Goal: Task Accomplishment & Management: Complete application form

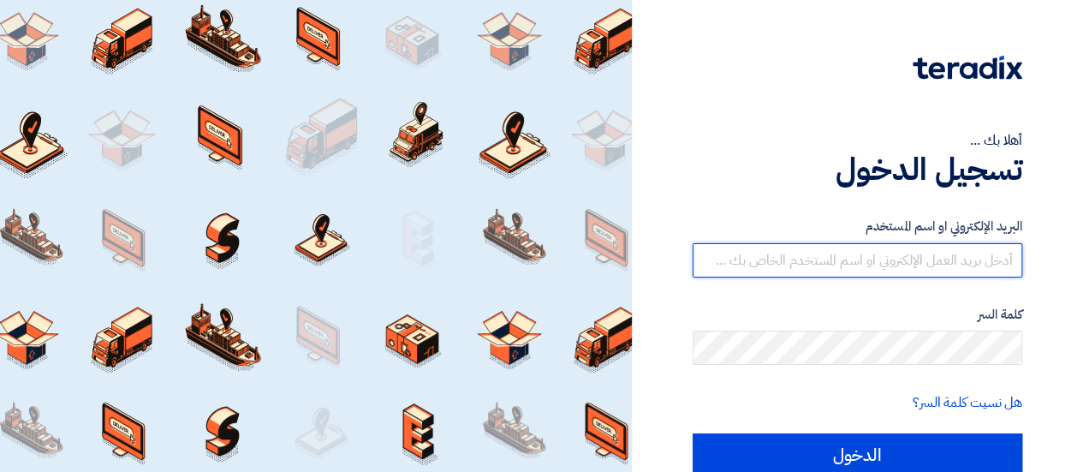
click at [847, 254] on input "text" at bounding box center [858, 260] width 330 height 34
type input "[EMAIL_ADDRESS][DOMAIN_NAME]"
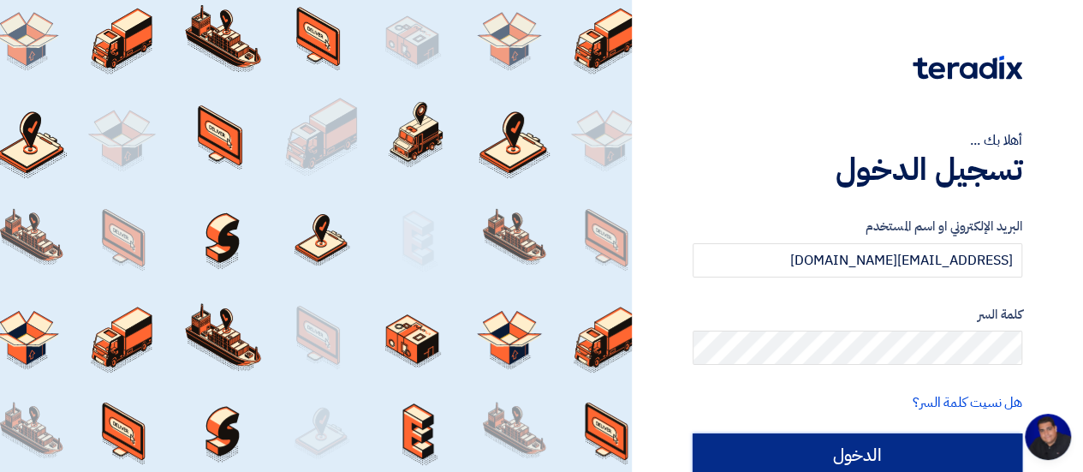
click at [856, 457] on input "الدخول" at bounding box center [858, 454] width 330 height 43
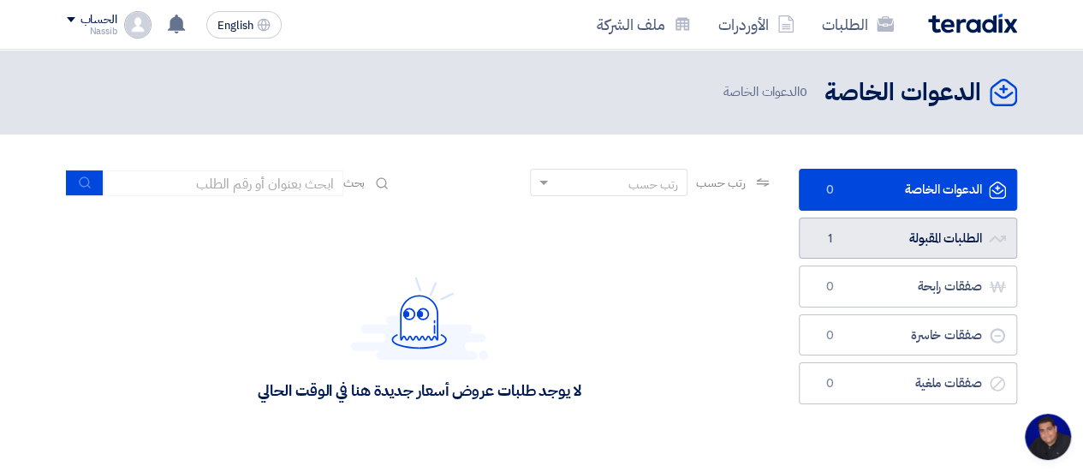
click at [954, 239] on link "الطلبات المقبولة الطلبات المقبولة 1" at bounding box center [908, 238] width 218 height 42
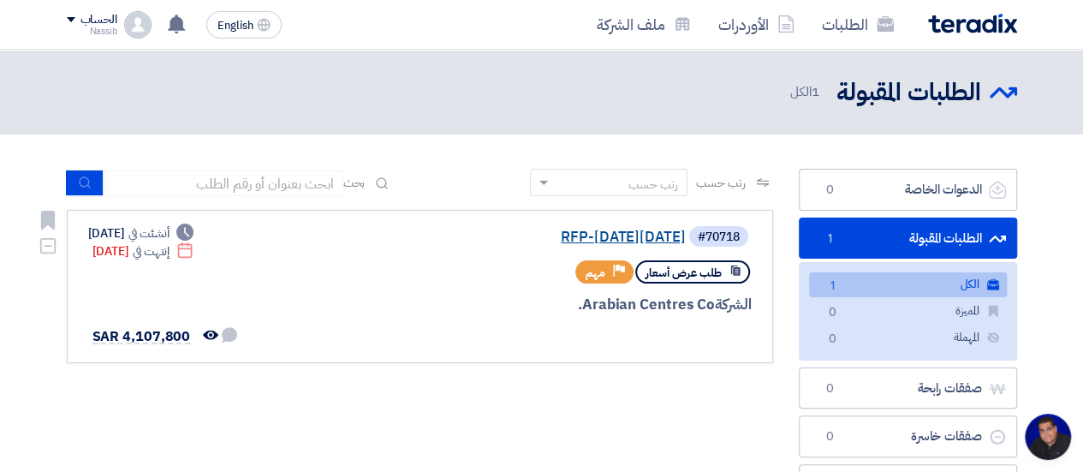
click at [609, 236] on link "RFP-[DATE][DATE]" at bounding box center [514, 236] width 342 height 15
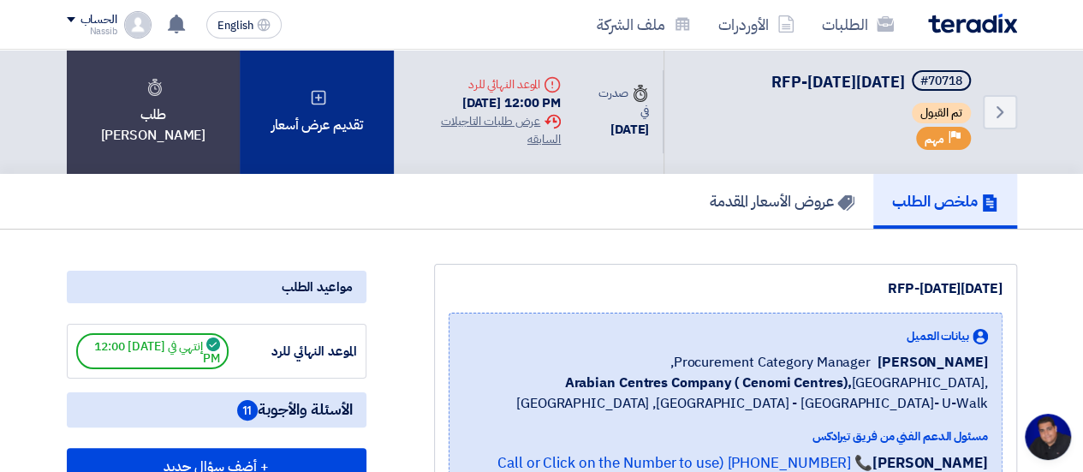
click at [302, 114] on div "تقديم عرض أسعار" at bounding box center [317, 112] width 154 height 124
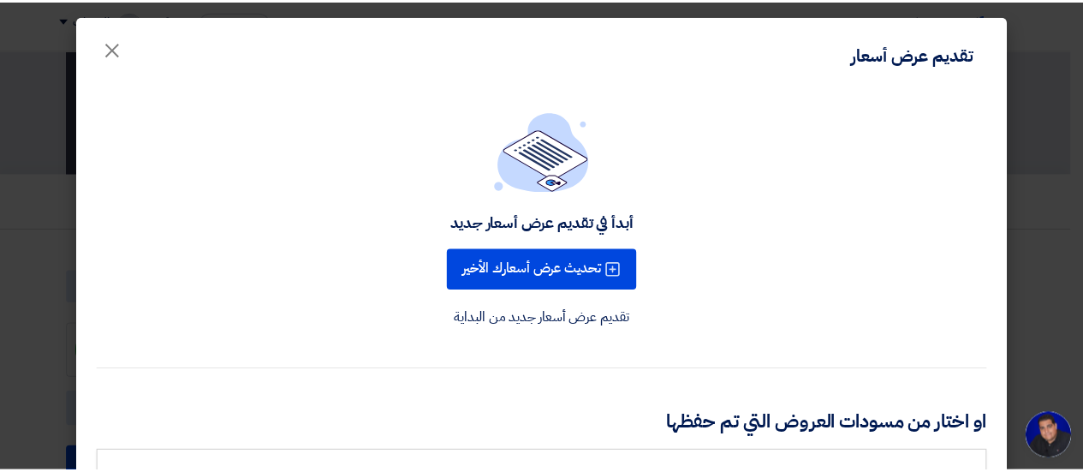
scroll to position [130, 0]
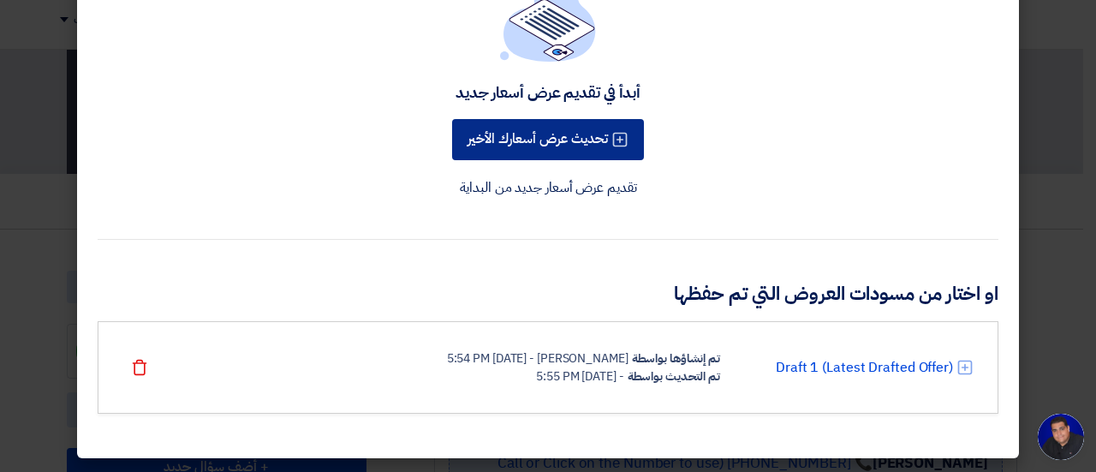
click at [574, 148] on button "تحديث عرض أسعارك الأخير" at bounding box center [548, 139] width 192 height 41
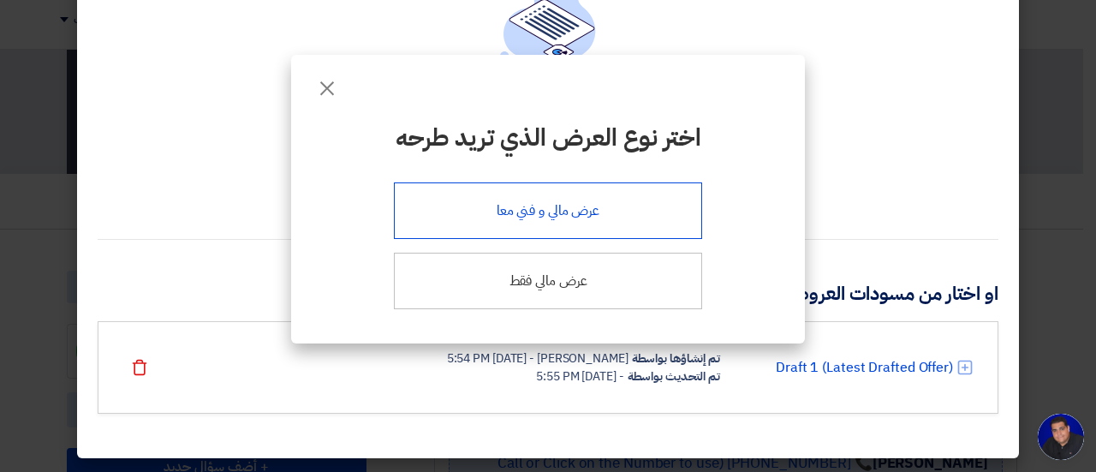
click at [541, 215] on div "عرض مالي و فني معا" at bounding box center [548, 210] width 308 height 56
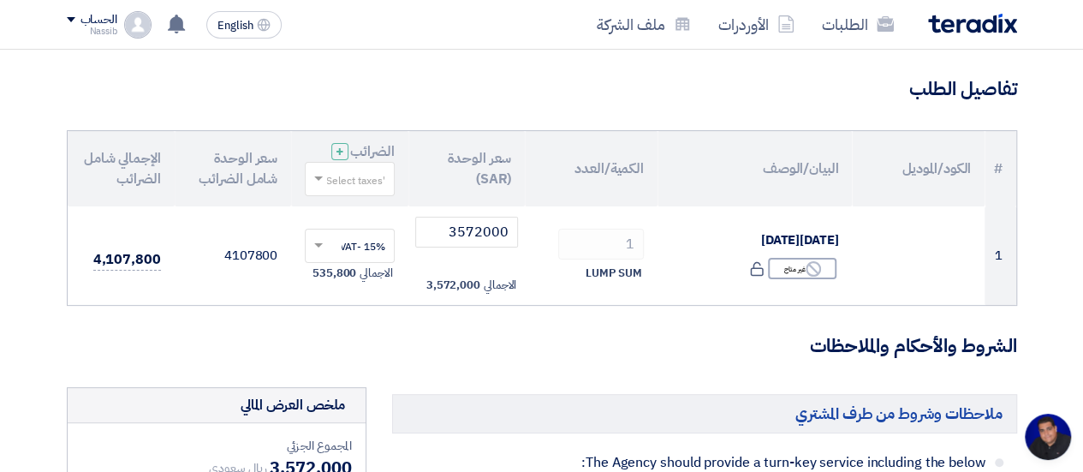
scroll to position [118, 0]
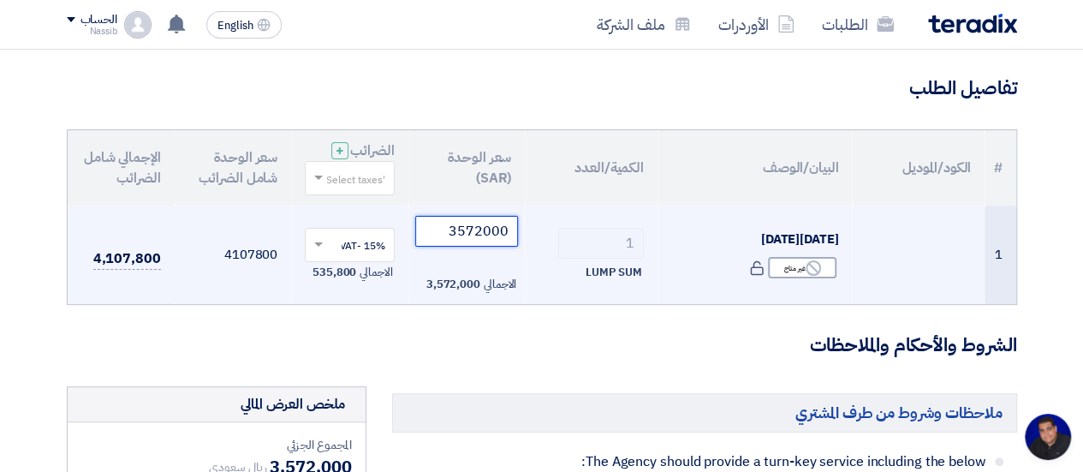
click at [479, 227] on input "3572000" at bounding box center [467, 231] width 104 height 31
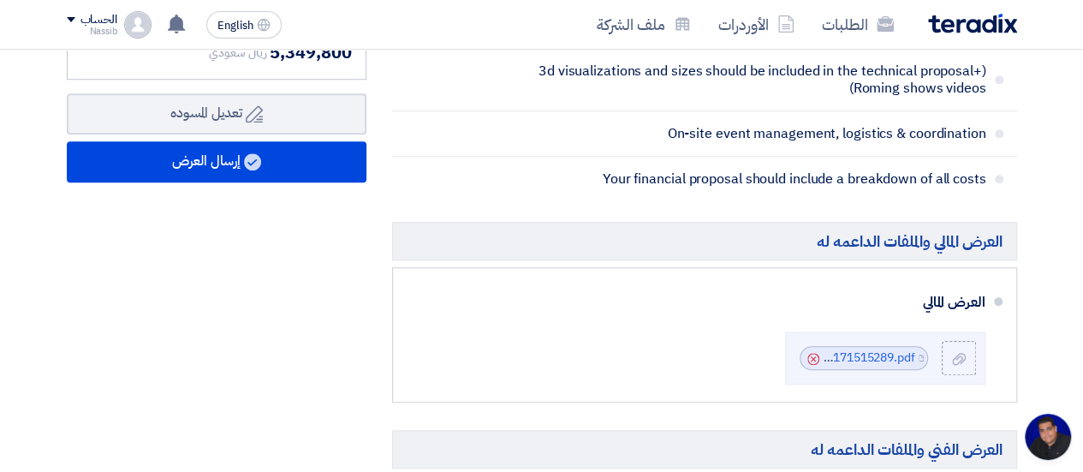
scroll to position [674, 0]
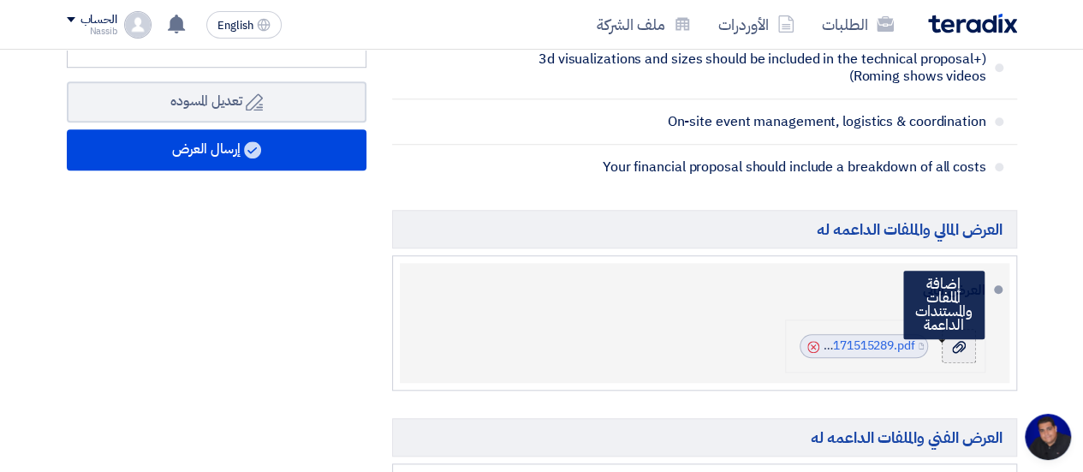
type input "4652000"
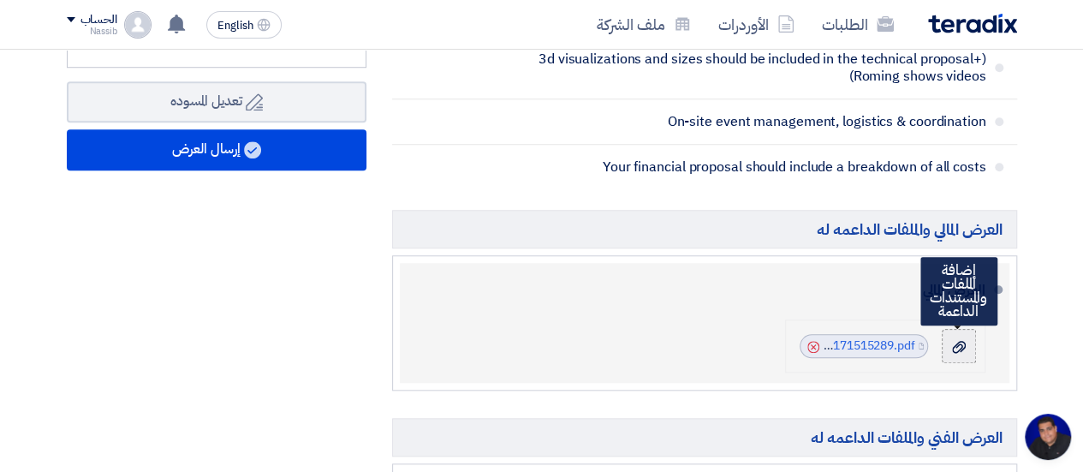
click at [957, 341] on use at bounding box center [959, 347] width 14 height 12
click at [0, 0] on input "file" at bounding box center [0, 0] width 0 height 0
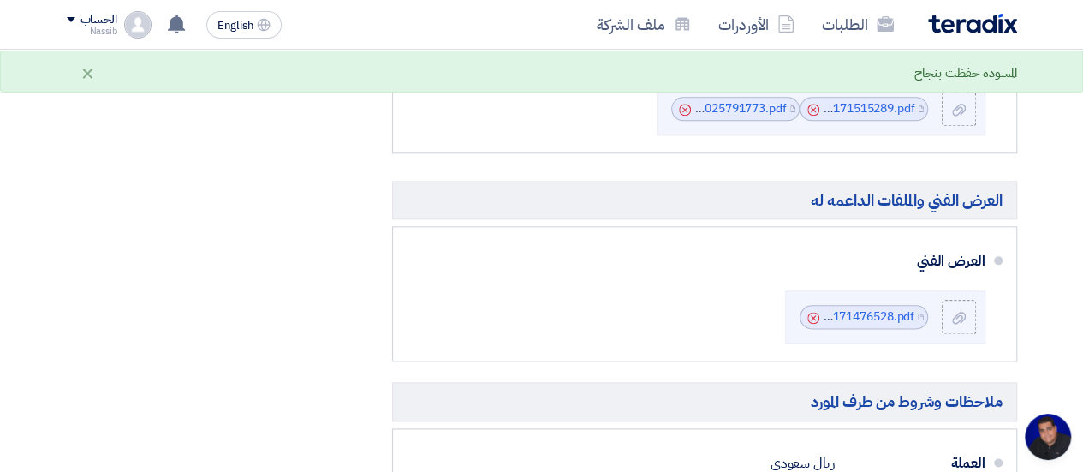
scroll to position [913, 0]
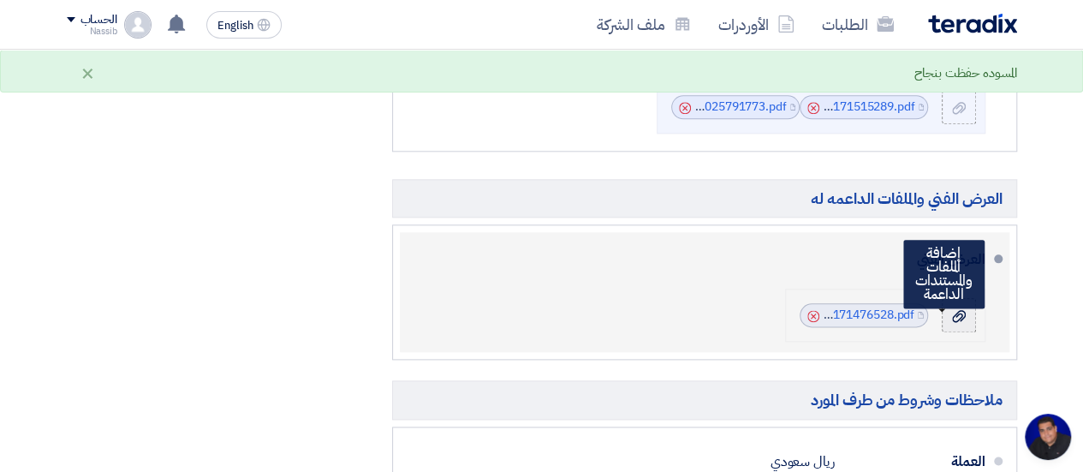
click at [956, 313] on icon at bounding box center [959, 316] width 14 height 14
click at [0, 0] on input "file" at bounding box center [0, 0] width 0 height 0
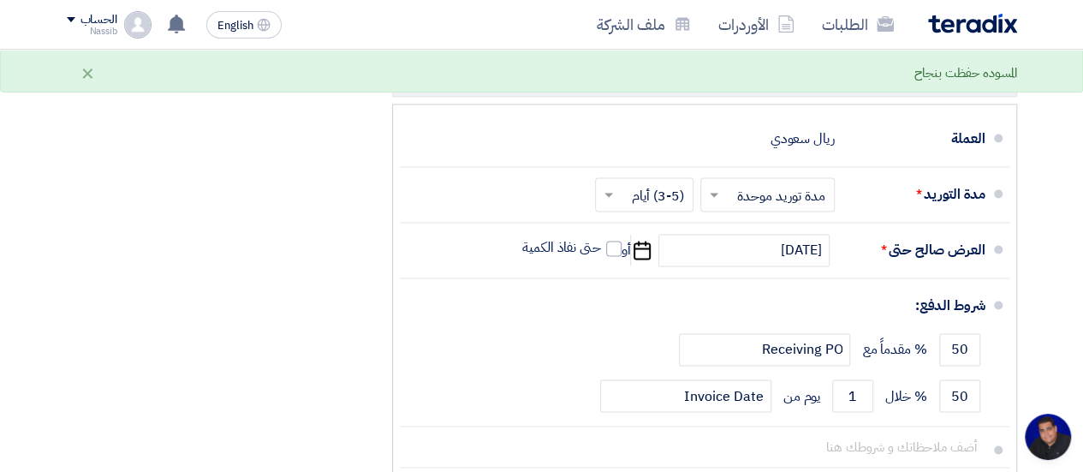
scroll to position [1237, 0]
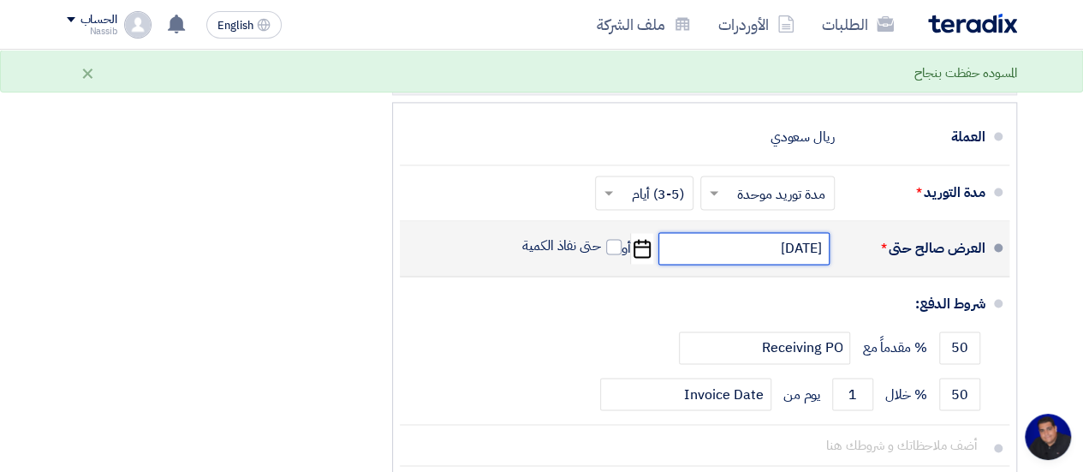
click at [745, 239] on input "[DATE]" at bounding box center [743, 248] width 171 height 33
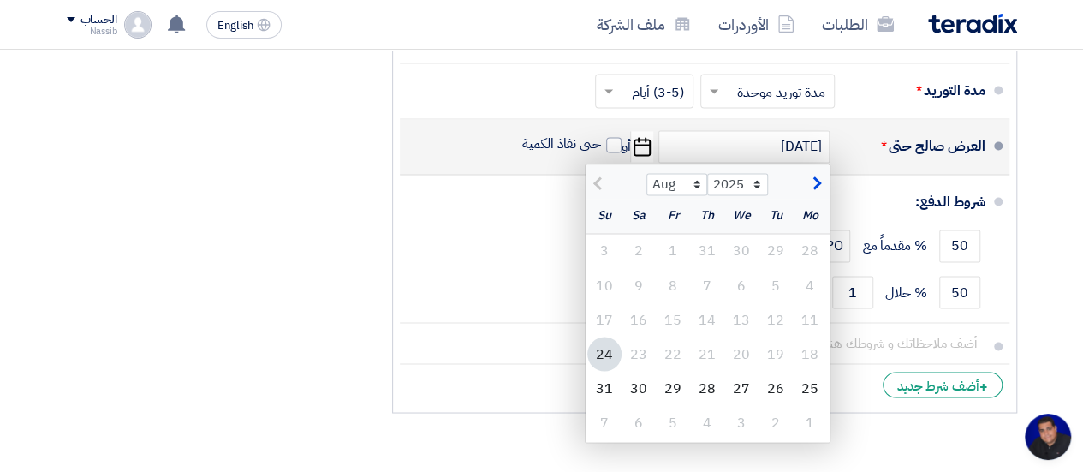
scroll to position [1341, 0]
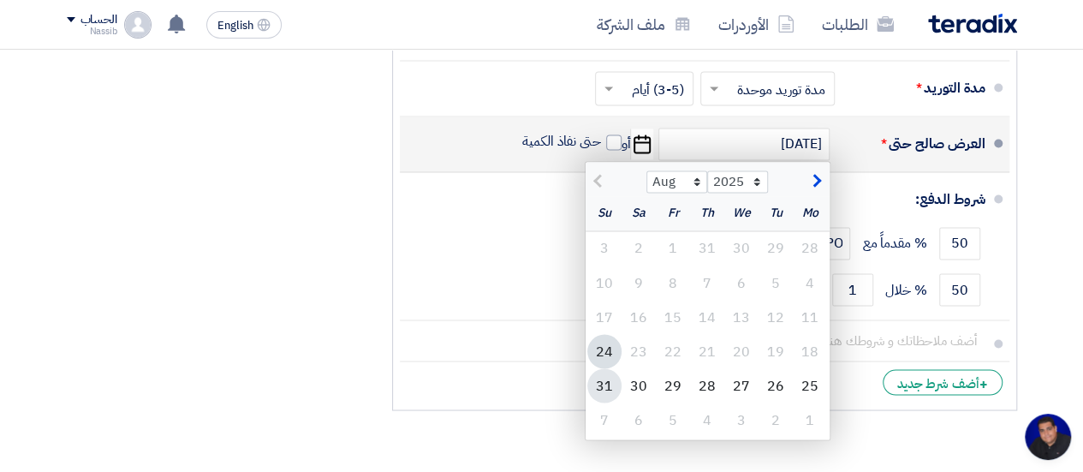
click at [614, 378] on div "31" at bounding box center [604, 385] width 34 height 34
type input "[DATE]"
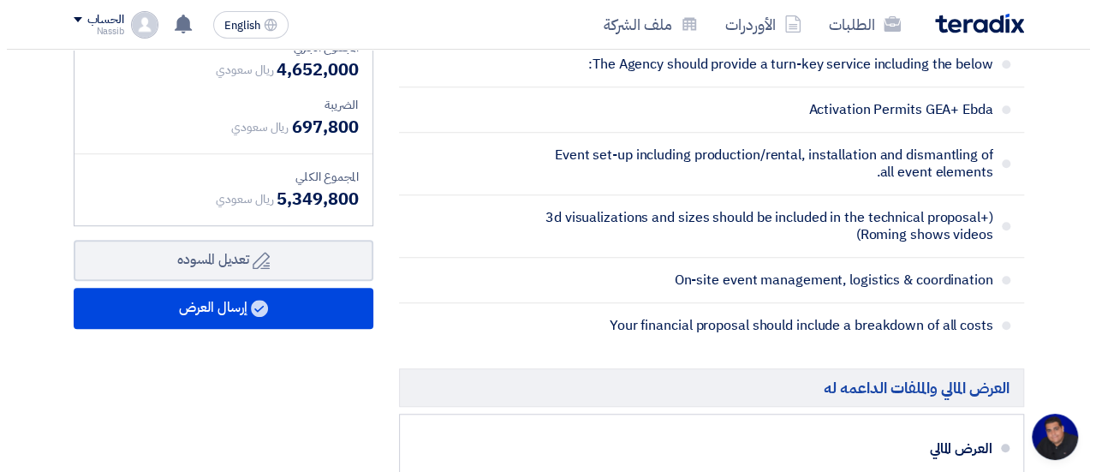
scroll to position [508, 0]
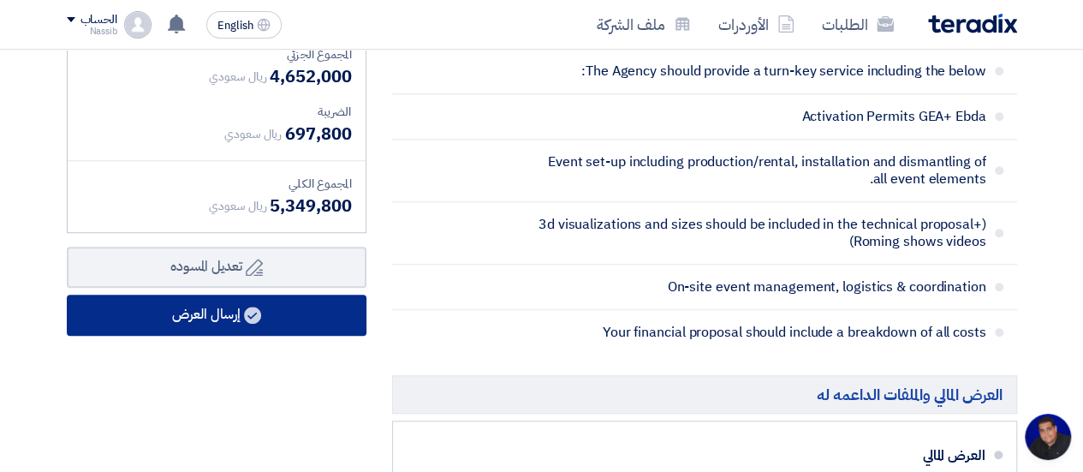
click at [221, 310] on button "إرسال العرض" at bounding box center [217, 314] width 300 height 41
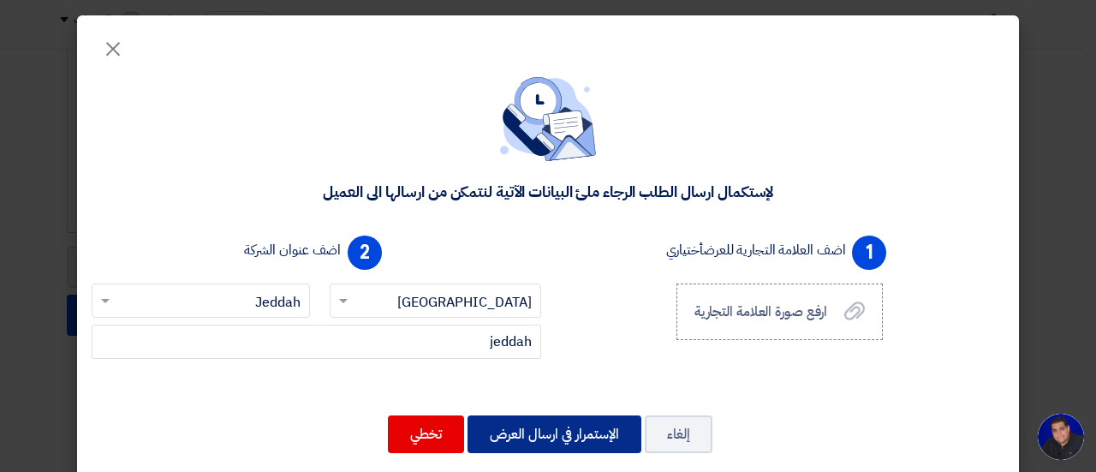
click at [552, 431] on button "الإستمرار في ارسال العرض" at bounding box center [554, 434] width 174 height 38
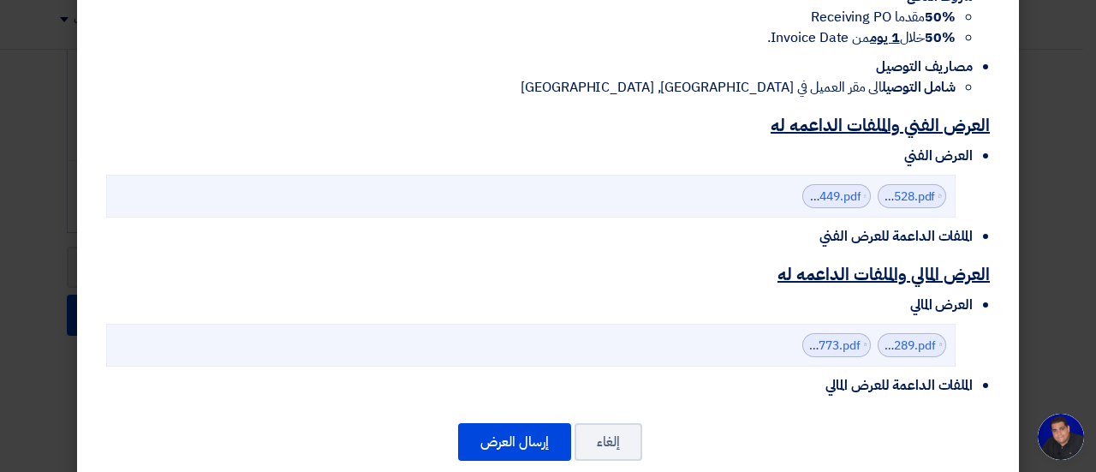
scroll to position [616, 0]
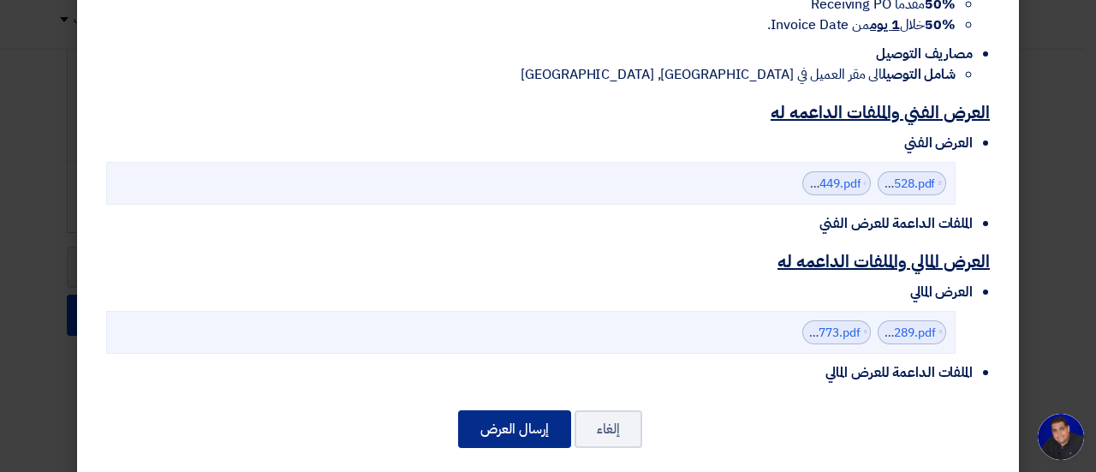
click at [518, 410] on button "إرسال العرض" at bounding box center [514, 429] width 113 height 38
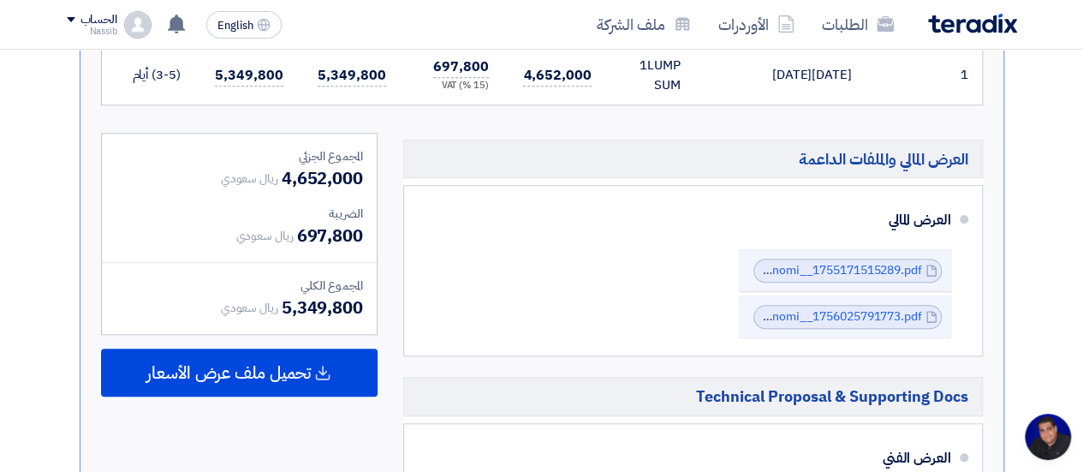
scroll to position [716, 0]
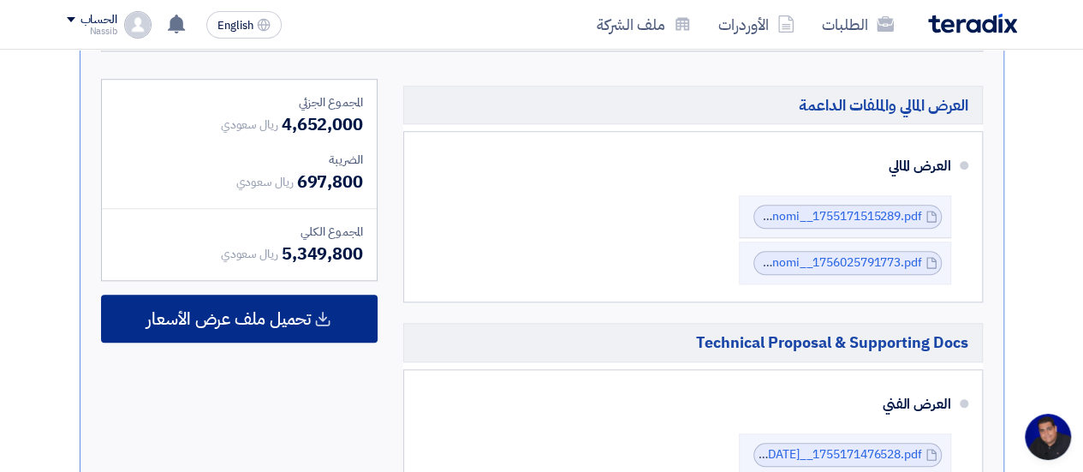
click at [269, 323] on span "تحميل ملف عرض الأسعار" at bounding box center [228, 318] width 164 height 15
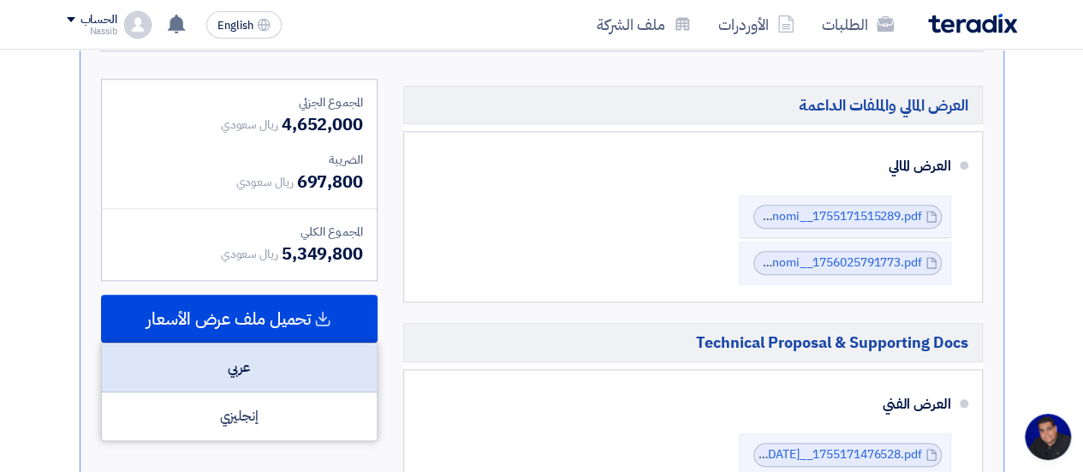
click at [234, 367] on div "عربي" at bounding box center [239, 367] width 275 height 49
